Goal: Task Accomplishment & Management: Use online tool/utility

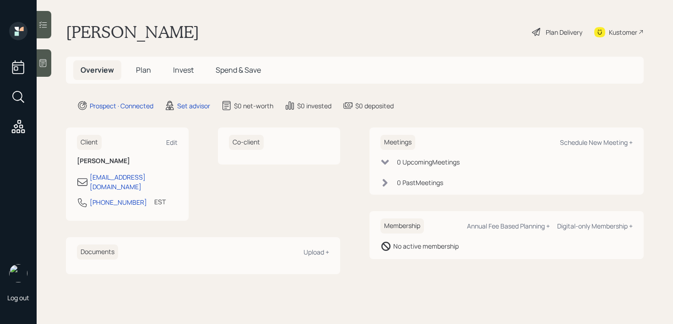
click at [42, 72] on div at bounding box center [44, 62] width 15 height 27
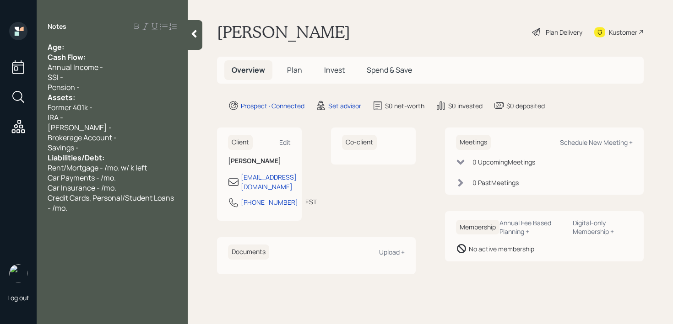
click at [128, 56] on div "Cash Flow:" at bounding box center [112, 57] width 129 height 10
click at [135, 34] on div "Notes Age: Cash Flow: Annual Income - SSI - Pension - Assets: Former 401k - IRA…" at bounding box center [112, 167] width 151 height 291
click at [132, 41] on div "Notes Age: Cash Flow: Annual Income - SSI - Pension - Assets: Former 401k - IRA…" at bounding box center [112, 167] width 151 height 291
click at [132, 42] on div "Age:" at bounding box center [112, 47] width 129 height 10
click at [132, 51] on div "Age:" at bounding box center [112, 47] width 129 height 10
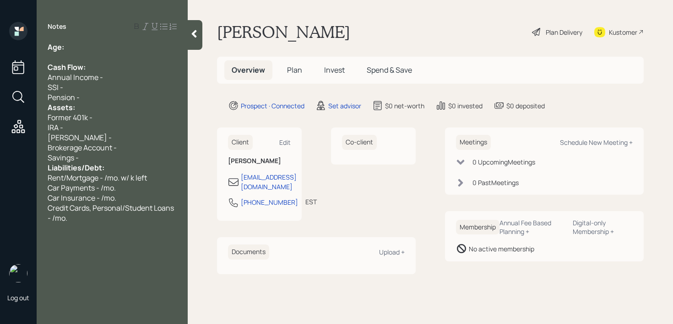
click at [118, 104] on div "Assets:" at bounding box center [112, 107] width 129 height 10
click at [123, 96] on div "Pension -" at bounding box center [112, 97] width 129 height 10
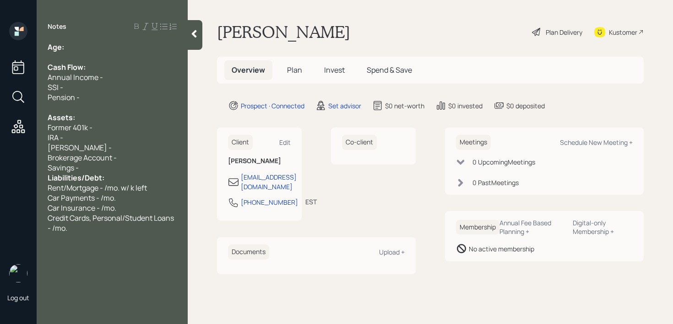
click at [129, 166] on div "Savings -" at bounding box center [112, 168] width 129 height 10
